Goal: Complete application form

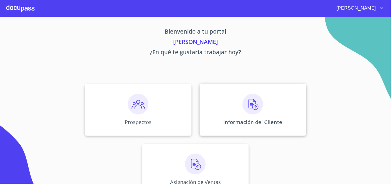
click at [246, 110] on img at bounding box center [253, 104] width 21 height 21
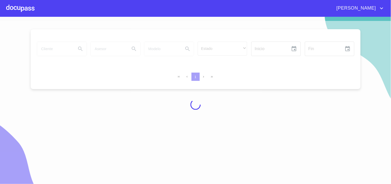
click at [55, 50] on div at bounding box center [195, 104] width 391 height 167
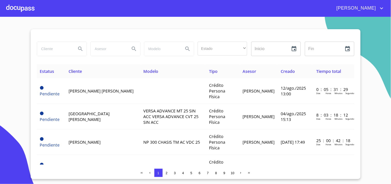
click at [55, 50] on input "search" at bounding box center [54, 49] width 35 height 14
type input "[PERSON_NAME] [PERSON_NAME]"
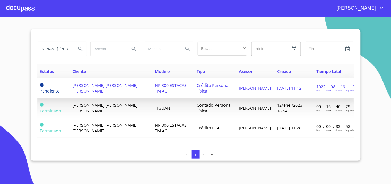
scroll to position [0, 0]
click at [165, 84] on span "NP 300 ESTACAS TM AC" at bounding box center [171, 87] width 32 height 11
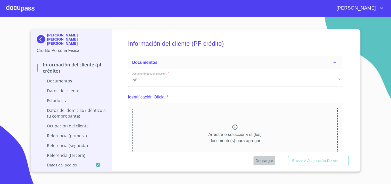
click at [265, 159] on span "Descargar" at bounding box center [265, 160] width 18 height 6
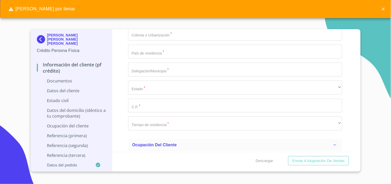
scroll to position [1147, 0]
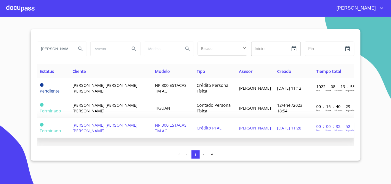
click at [127, 118] on td "[PERSON_NAME] [PERSON_NAME] [PERSON_NAME]" at bounding box center [110, 128] width 83 height 20
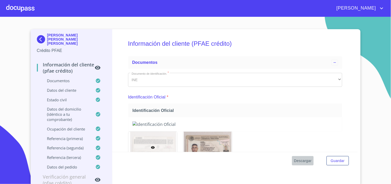
click at [304, 161] on span "Descargar" at bounding box center [303, 160] width 18 height 6
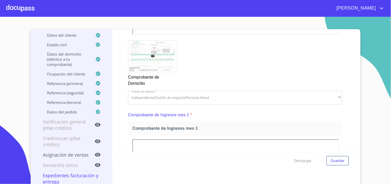
scroll to position [373, 0]
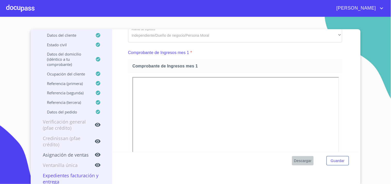
click at [305, 158] on span "Descargar" at bounding box center [303, 160] width 18 height 6
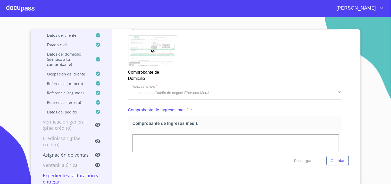
scroll to position [287, 0]
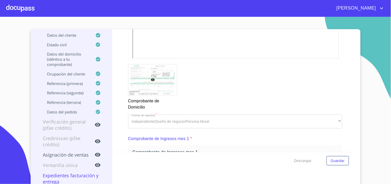
click at [381, 8] on icon "account of current user" at bounding box center [382, 8] width 6 height 6
click at [372, 12] on li "Salir" at bounding box center [377, 10] width 17 height 9
